Goal: Book appointment/travel/reservation

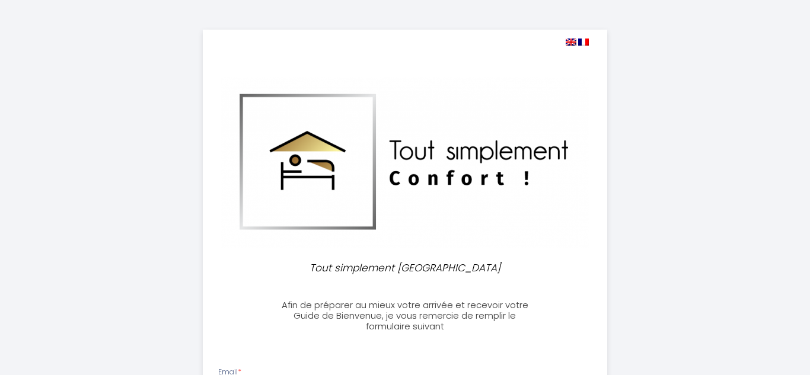
select select
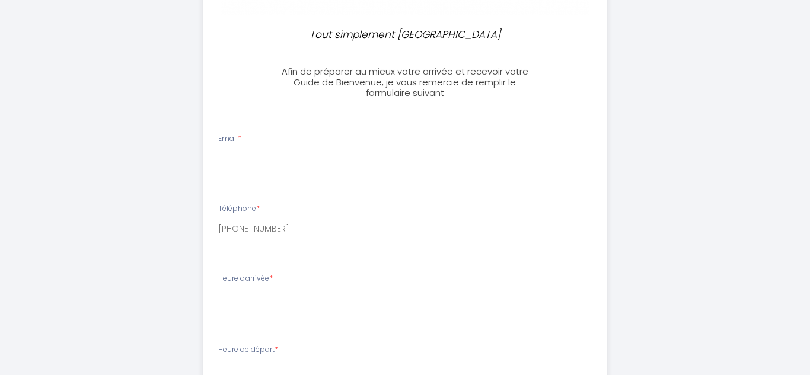
scroll to position [237, 0]
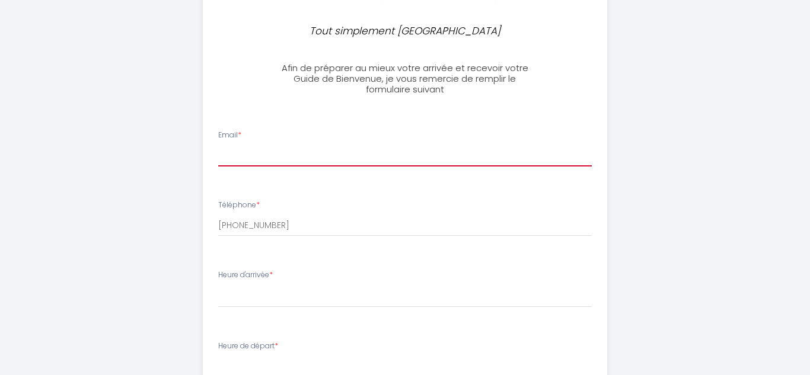
click at [321, 161] on input "Email *" at bounding box center [405, 155] width 374 height 21
type input "[EMAIL_ADDRESS][DOMAIN_NAME]"
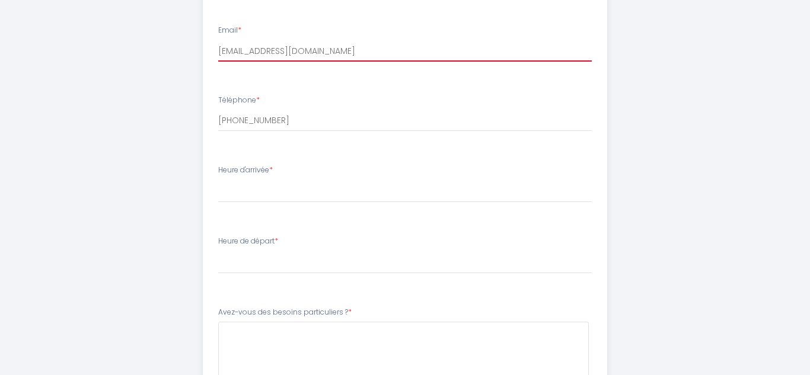
scroll to position [342, 0]
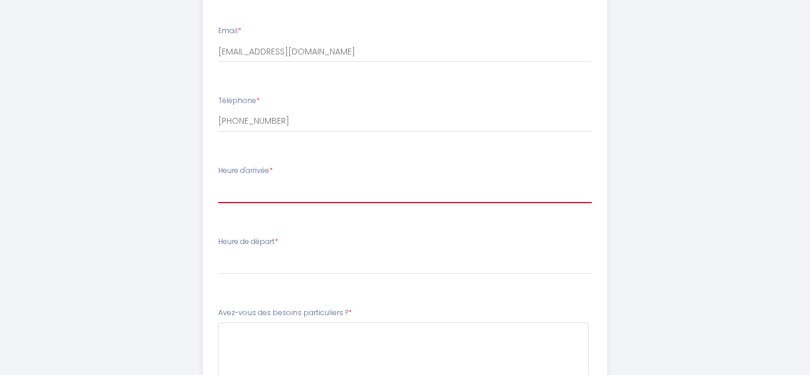
click at [288, 194] on select "16:00 16:30 17:00 17:30 18:00 18:30 19:00 19:30 20:00 20:30 21:00 21:30 22:00 2…" at bounding box center [405, 192] width 374 height 23
select select "20:30"
click at [218, 181] on select "16:00 16:30 17:00 17:30 18:00 18:30 19:00 19:30 20:00 20:30 21:00 21:30 22:00 2…" at bounding box center [405, 192] width 374 height 23
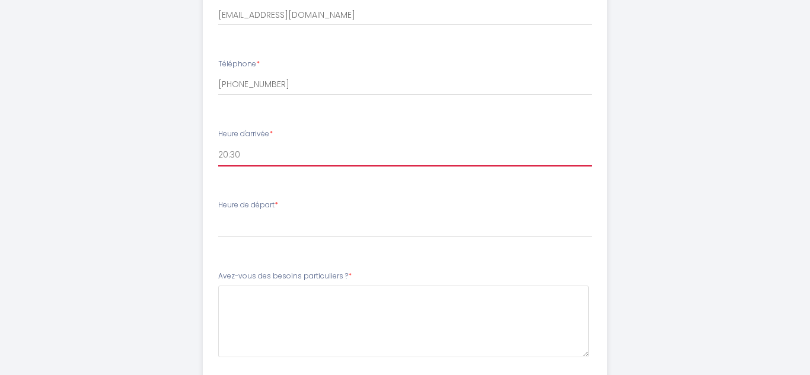
scroll to position [387, 0]
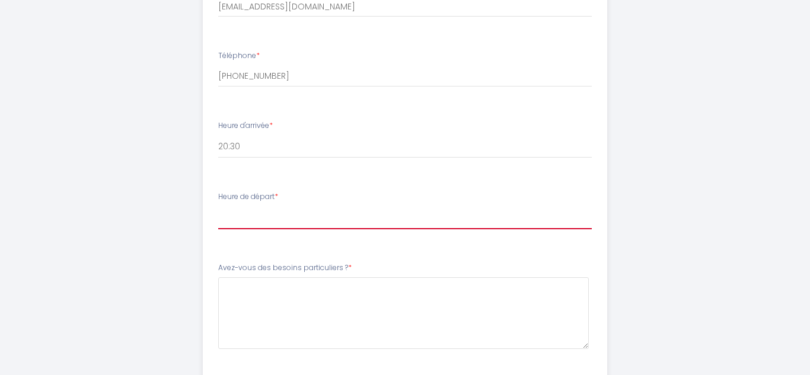
click at [266, 216] on select "00:00 00:30 01:00 01:30 02:00 02:30 03:00 03:30 04:00 04:30 05:00 05:30 06:00 0…" at bounding box center [405, 218] width 374 height 23
select select "10:00"
click at [218, 207] on select "00:00 00:30 01:00 01:30 02:00 02:30 03:00 03:30 04:00 04:30 05:00 05:30 06:00 0…" at bounding box center [405, 218] width 374 height 23
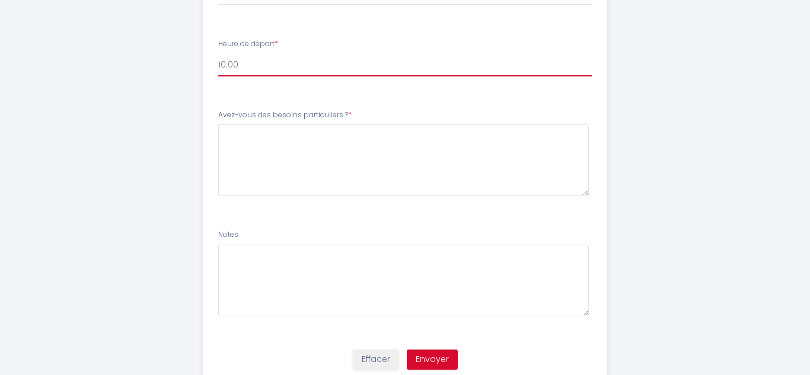
scroll to position [538, 0]
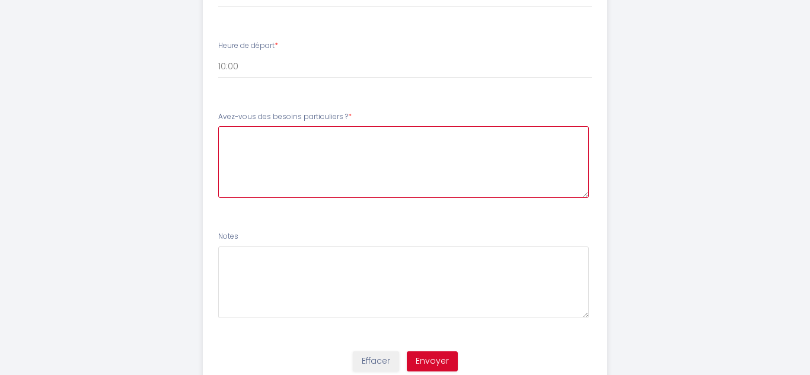
click at [280, 174] on \?4 at bounding box center [403, 162] width 371 height 72
type \?4 "i will need parking please"
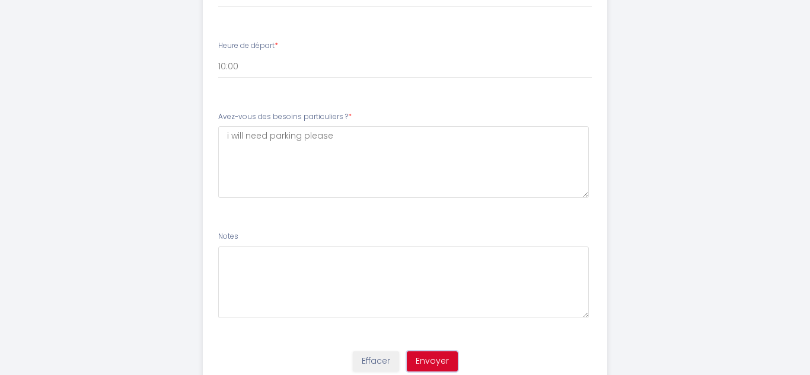
click at [433, 361] on button "Envoyer" at bounding box center [432, 362] width 51 height 20
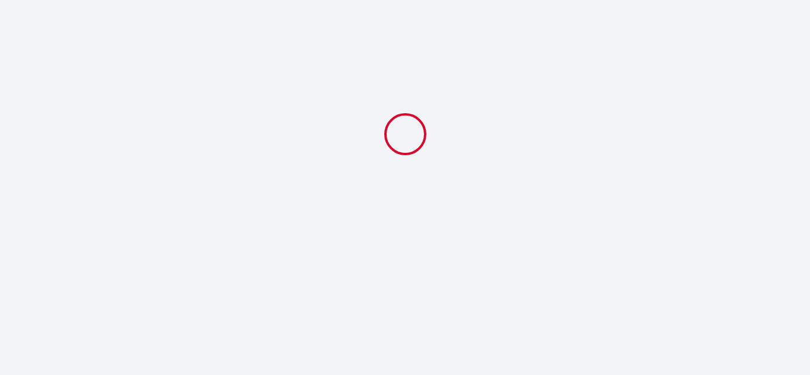
scroll to position [0, 0]
select select "20:30"
select select "10:00"
